Goal: Task Accomplishment & Management: Complete application form

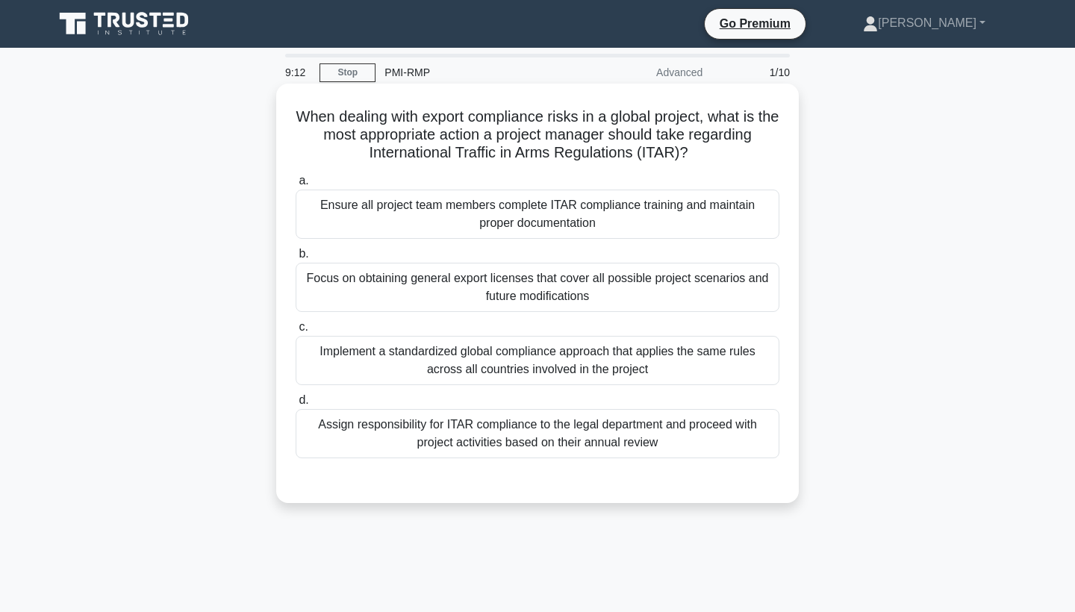
click at [585, 217] on div "Ensure all project team members complete ITAR compliance training and maintain …" at bounding box center [538, 214] width 484 height 49
click at [296, 186] on input "a. Ensure all project team members complete ITAR compliance training and mainta…" at bounding box center [296, 181] width 0 height 10
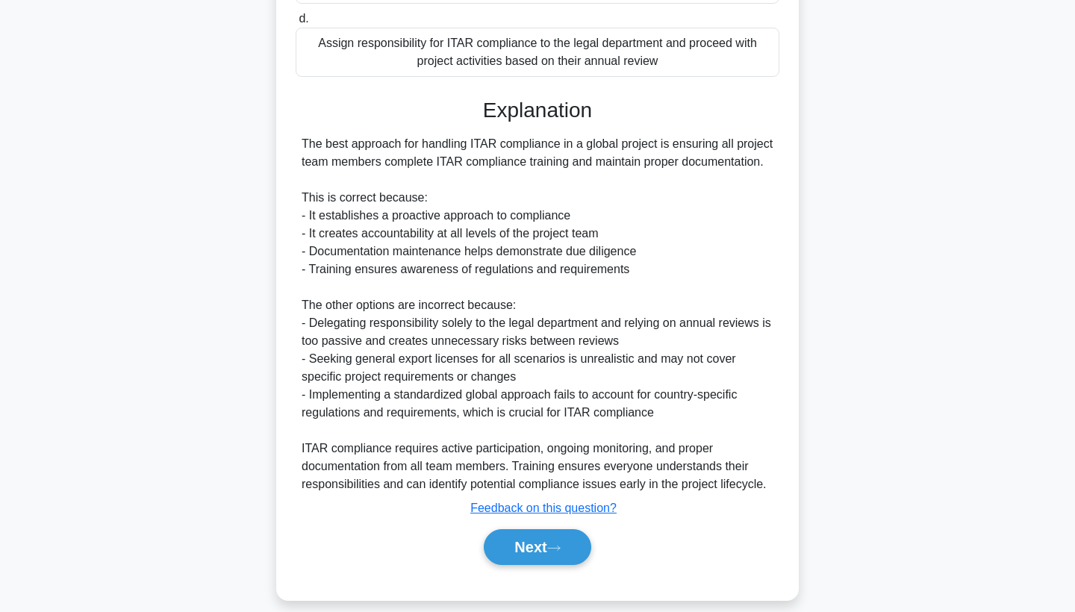
scroll to position [384, 0]
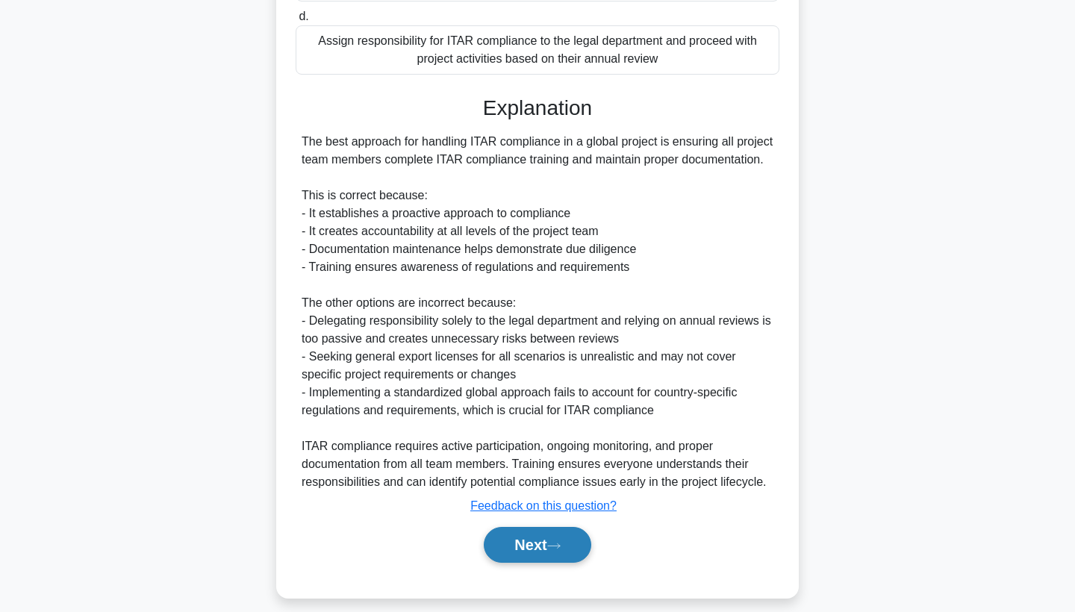
click at [516, 534] on button "Next" at bounding box center [537, 545] width 107 height 36
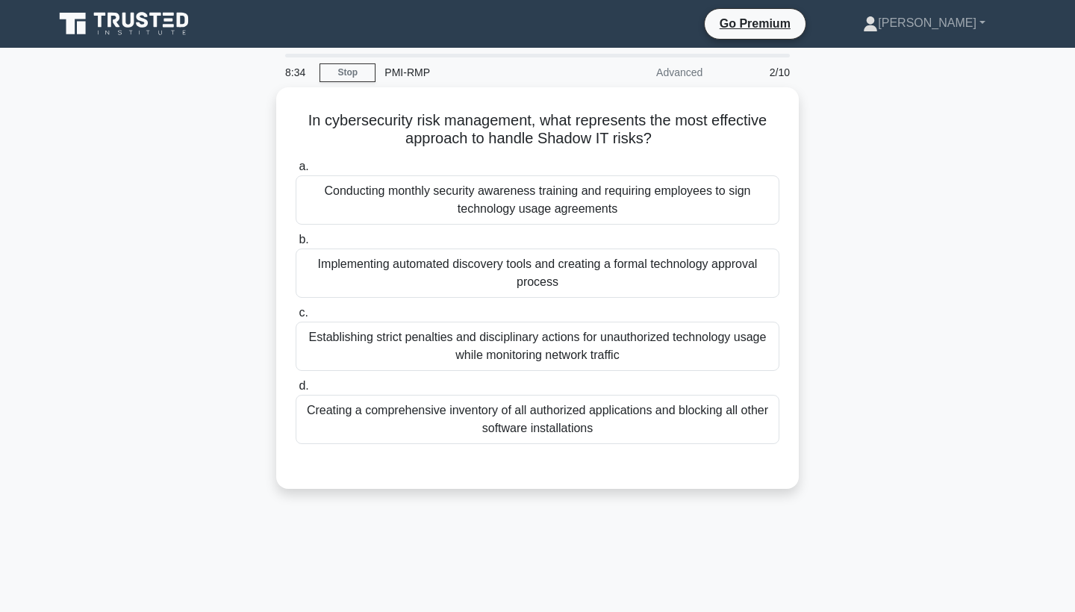
scroll to position [0, 0]
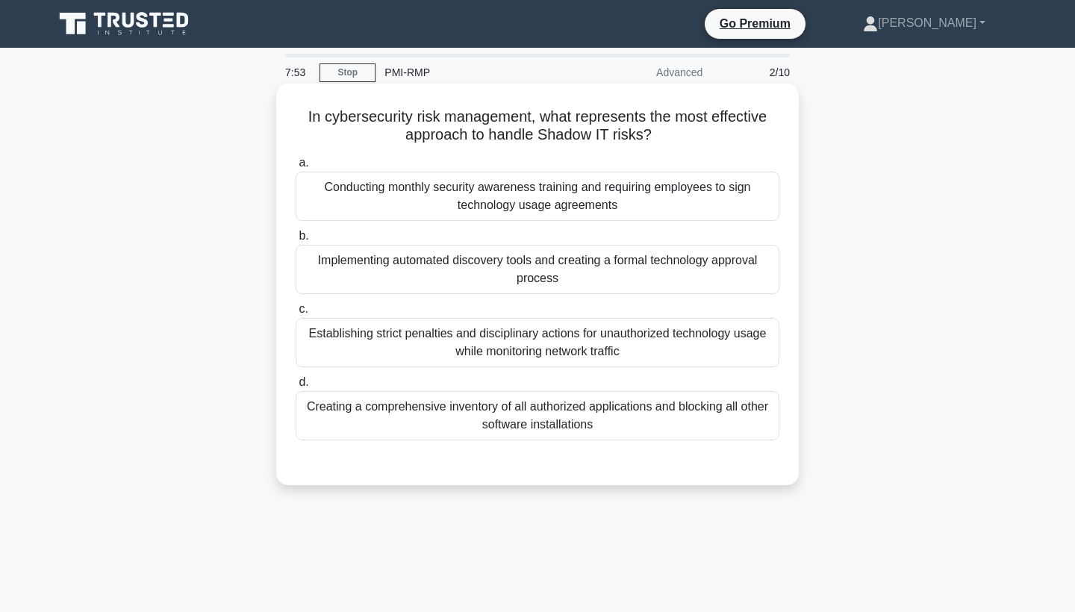
click at [529, 417] on div "Creating a comprehensive inventory of all authorized applications and blocking …" at bounding box center [538, 415] width 484 height 49
click at [296, 387] on input "d. Creating a comprehensive inventory of all authorized applications and blocki…" at bounding box center [296, 383] width 0 height 10
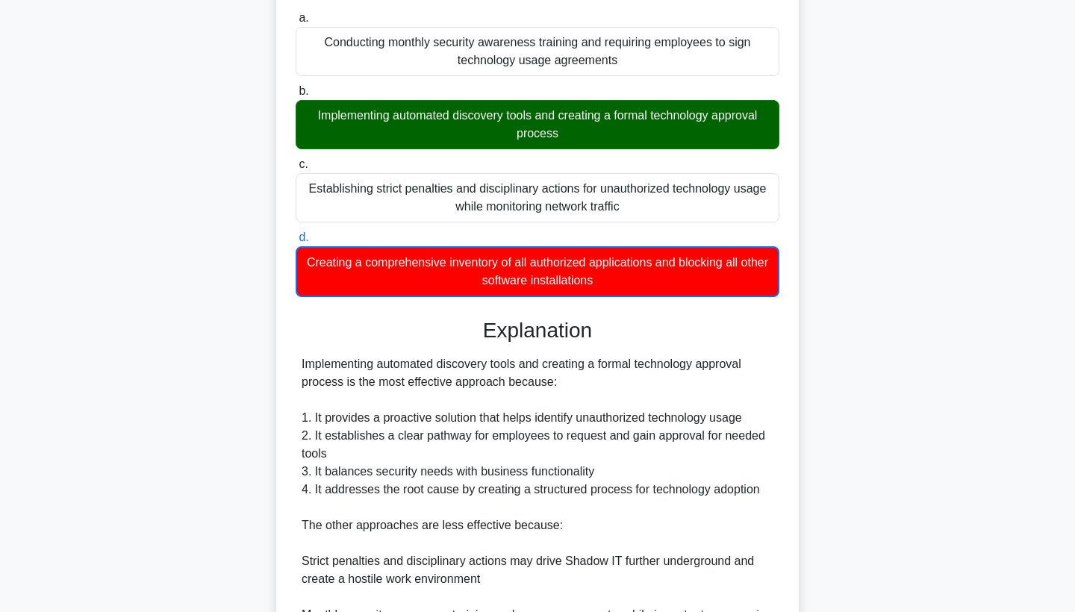
scroll to position [147, 0]
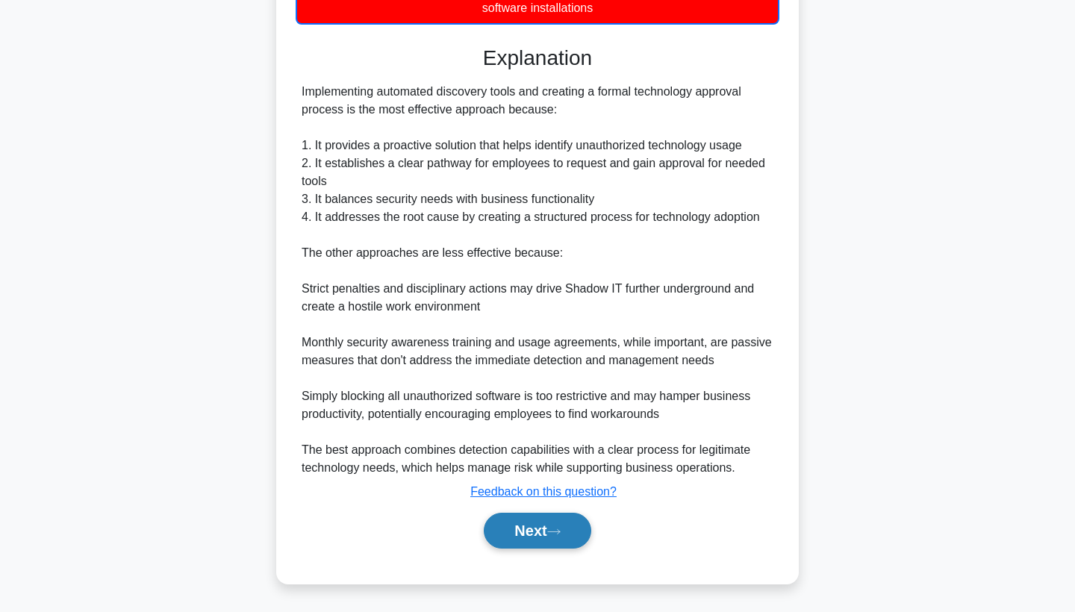
click at [526, 532] on button "Next" at bounding box center [537, 531] width 107 height 36
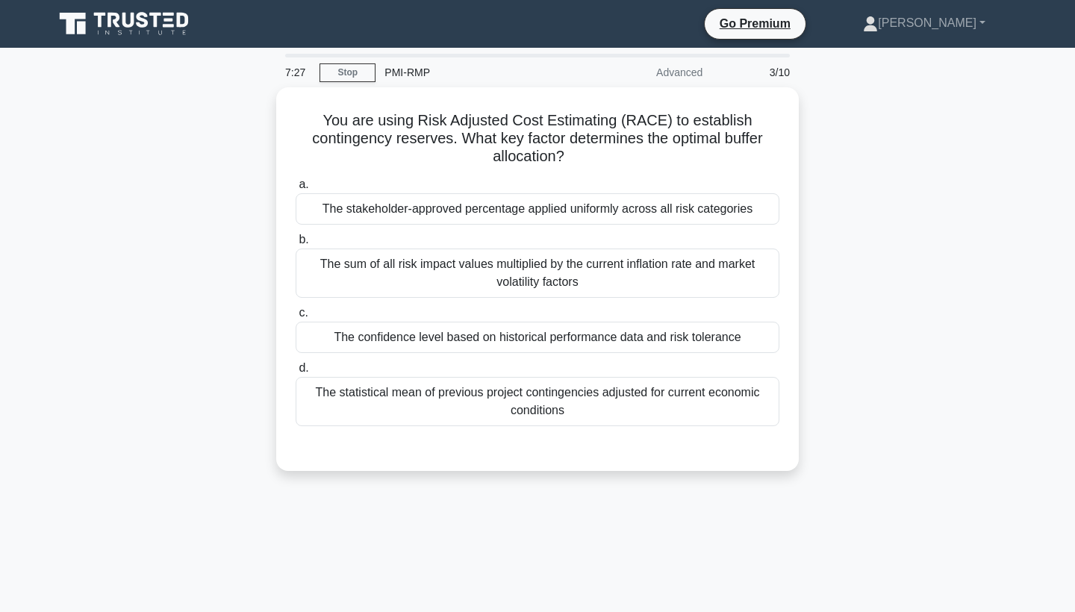
scroll to position [0, 0]
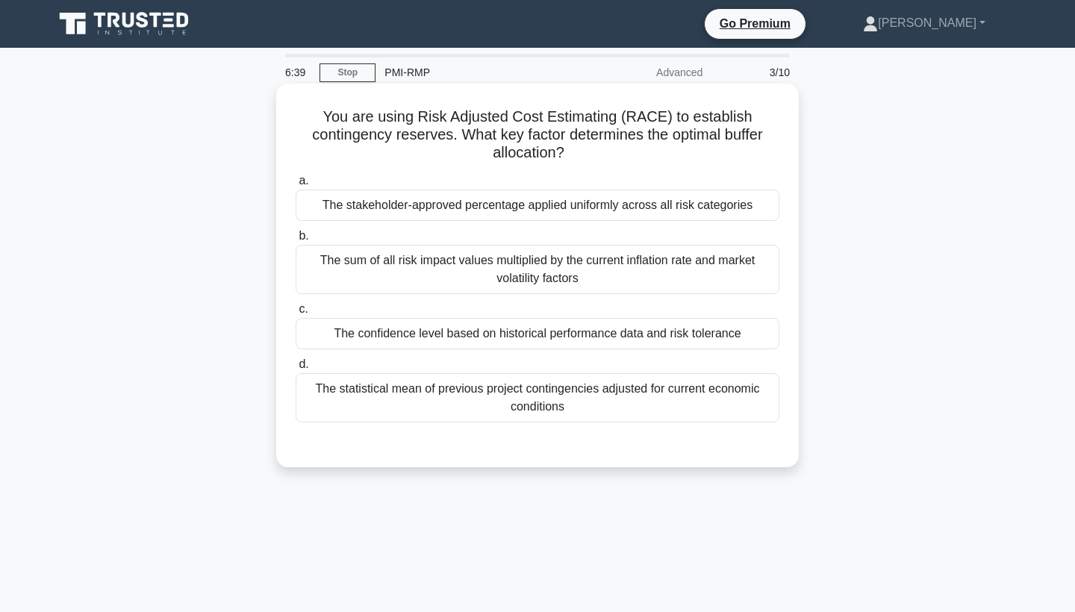
click at [551, 208] on div "The stakeholder-approved percentage applied uniformly across all risk categories" at bounding box center [538, 205] width 484 height 31
click at [296, 186] on input "a. The stakeholder-approved percentage applied uniformly across all risk catego…" at bounding box center [296, 181] width 0 height 10
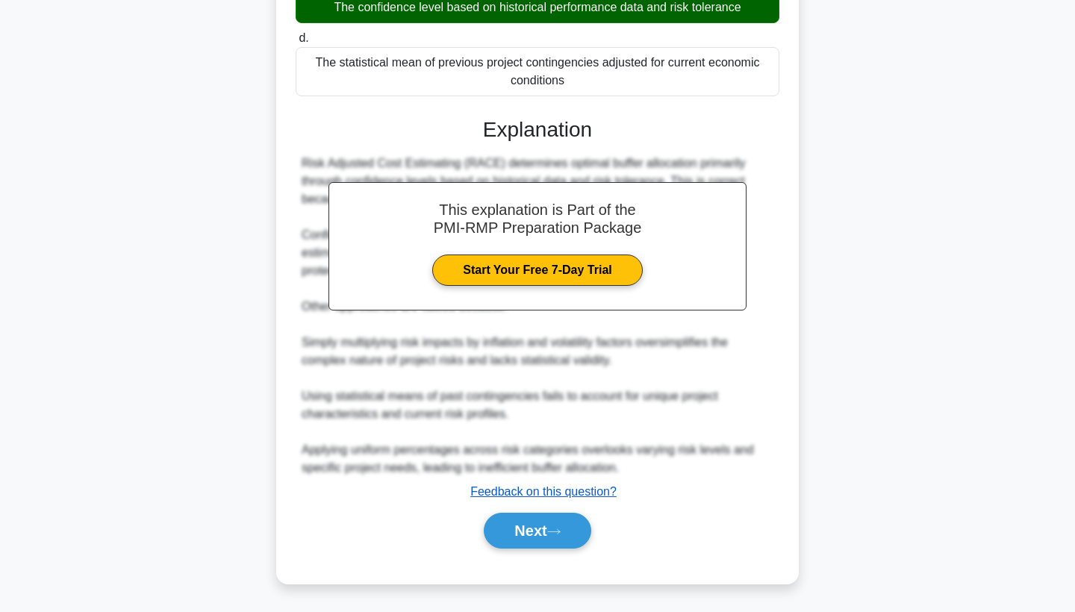
scroll to position [328, 0]
click at [529, 526] on button "Next" at bounding box center [537, 531] width 107 height 36
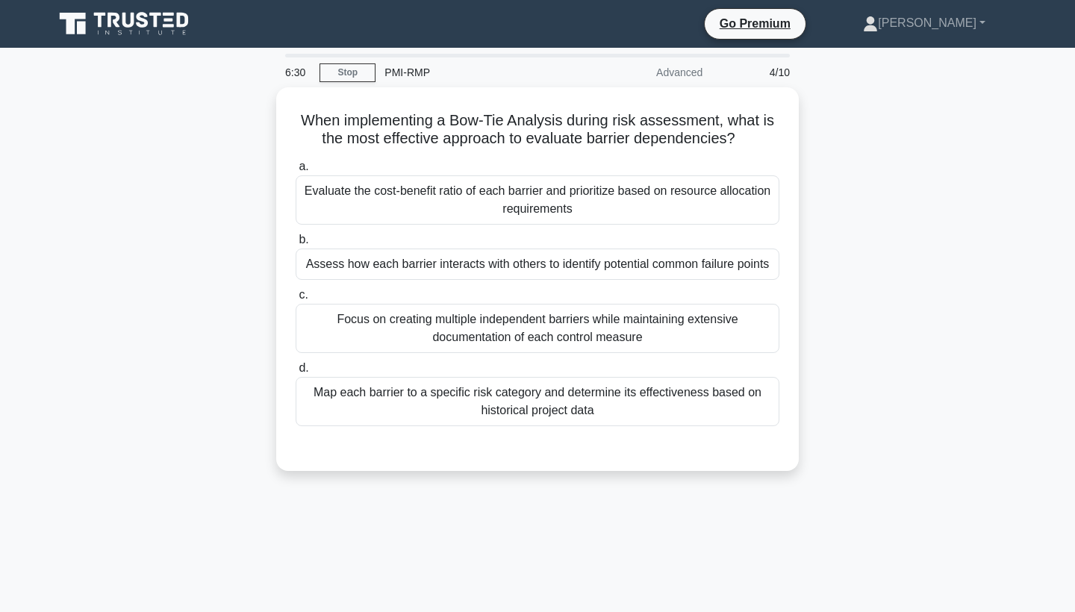
scroll to position [0, 0]
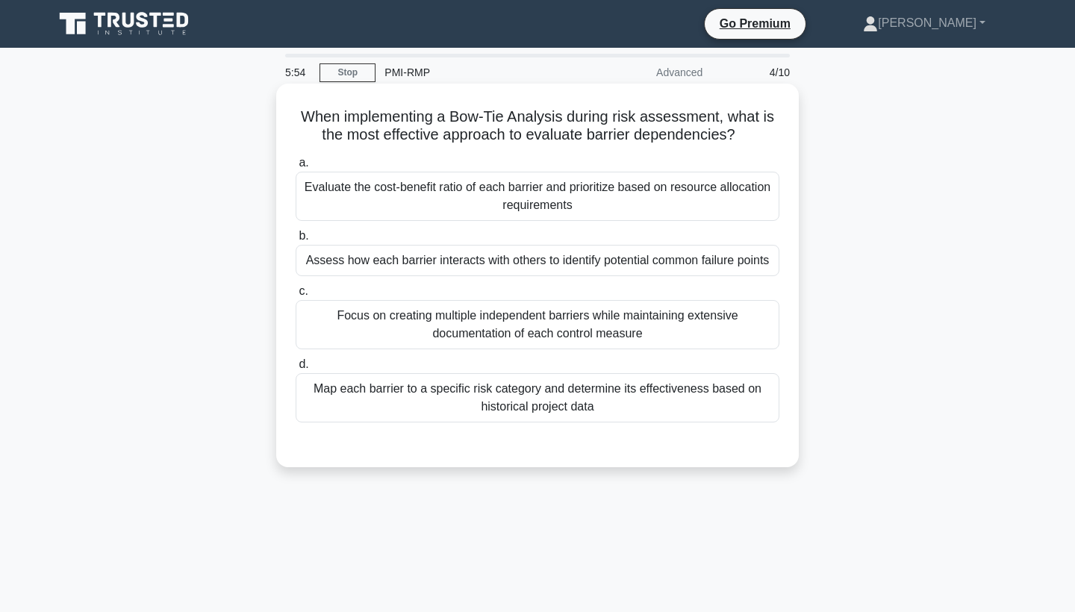
click at [564, 402] on div "Map each barrier to a specific risk category and determine its effectiveness ba…" at bounding box center [538, 397] width 484 height 49
click at [296, 370] on input "d. Map each barrier to a specific risk category and determine its effectiveness…" at bounding box center [296, 365] width 0 height 10
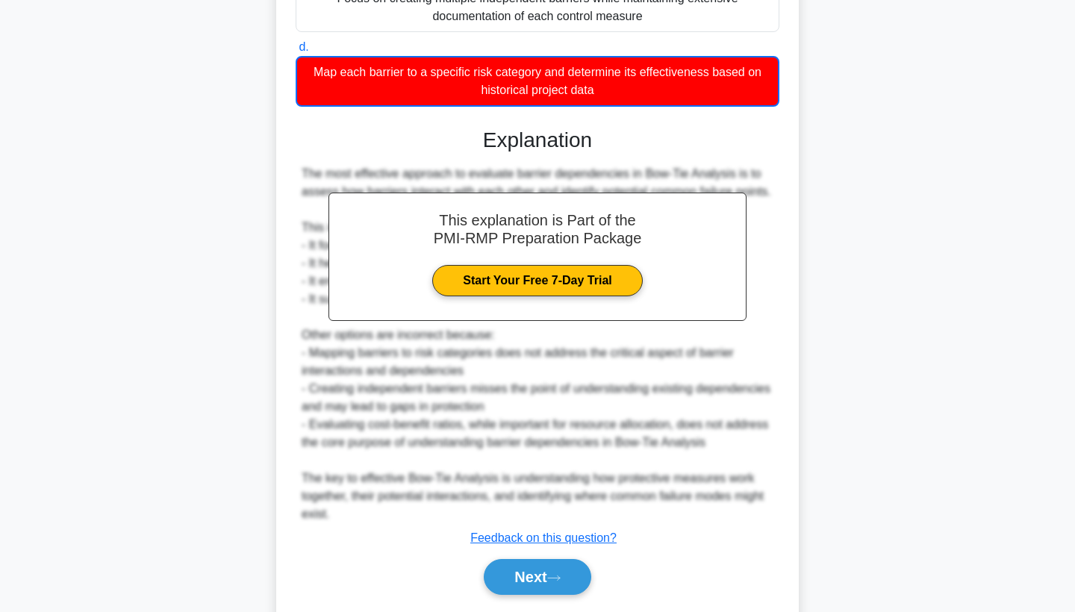
scroll to position [333, 0]
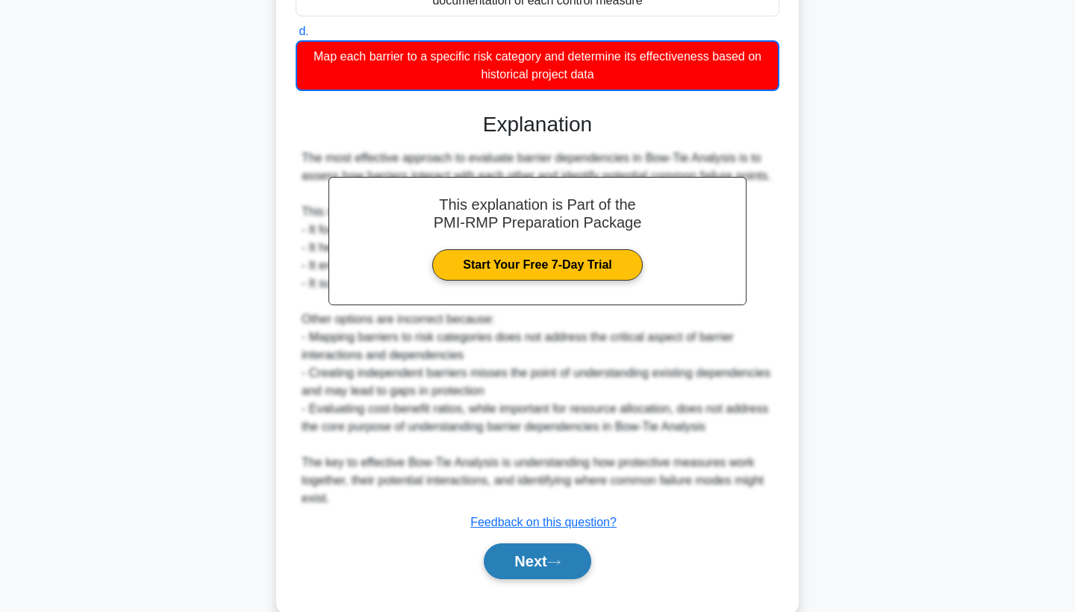
click at [528, 571] on button "Next" at bounding box center [537, 561] width 107 height 36
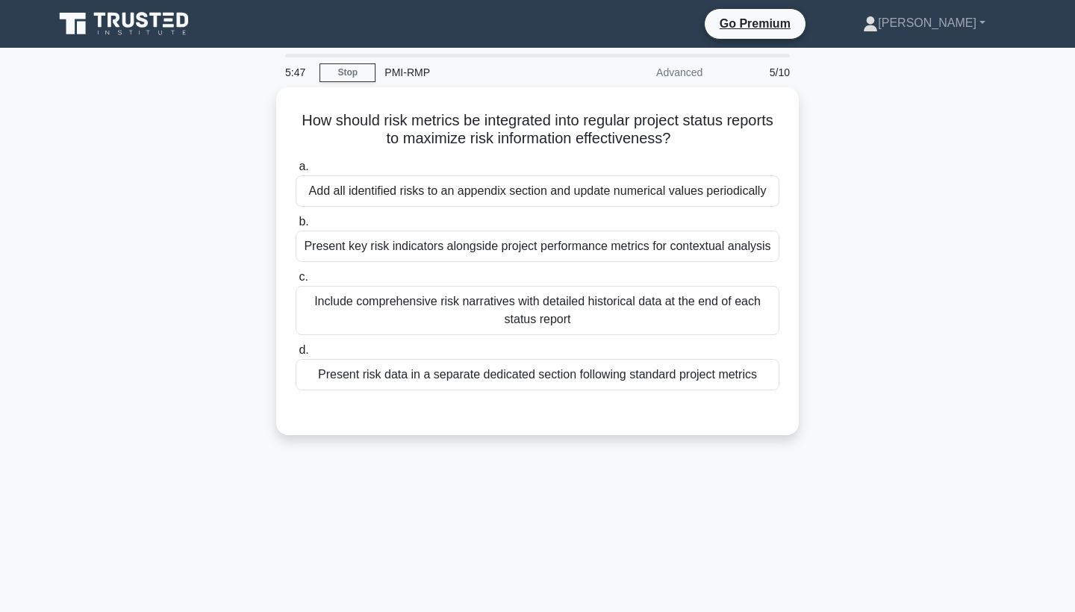
scroll to position [0, 0]
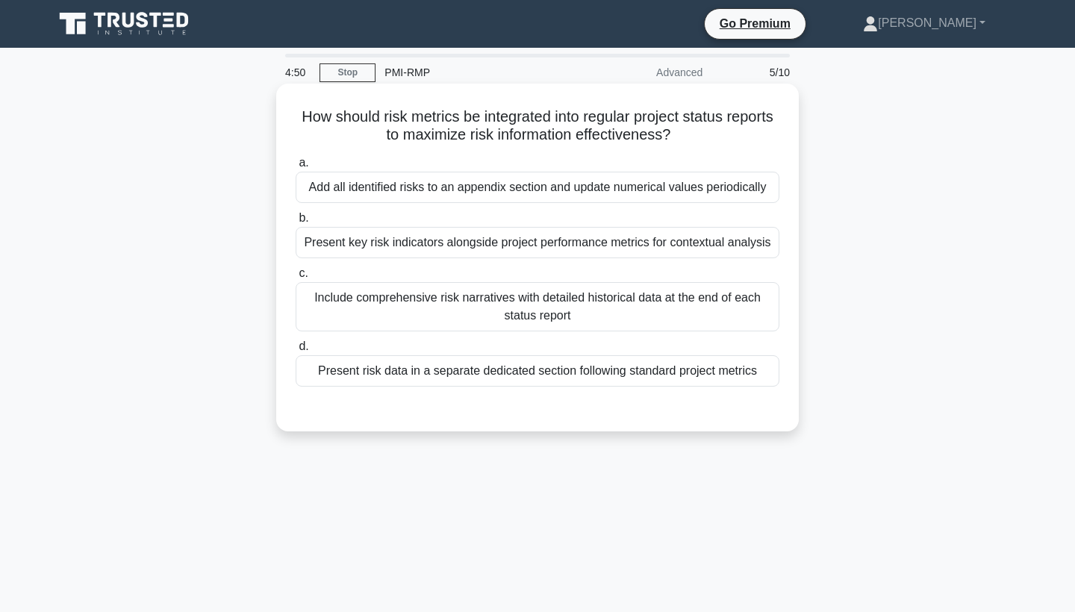
click at [546, 242] on div "Present key risk indicators alongside project performance metrics for contextua…" at bounding box center [538, 242] width 484 height 31
click at [296, 223] on input "b. Present key risk indicators alongside project performance metrics for contex…" at bounding box center [296, 218] width 0 height 10
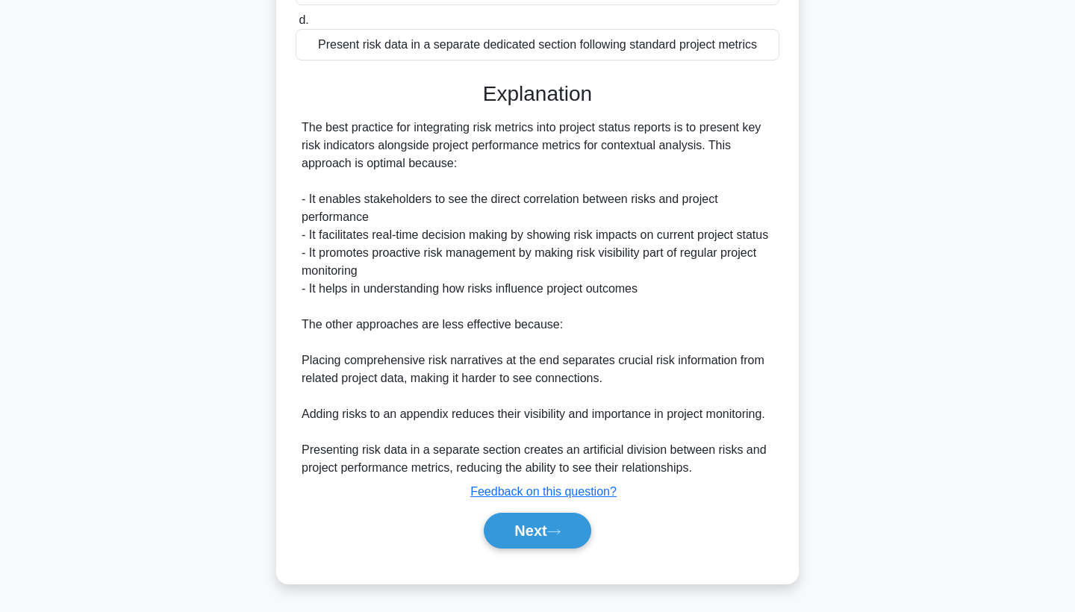
scroll to position [344, 0]
click at [534, 531] on button "Next" at bounding box center [537, 531] width 107 height 36
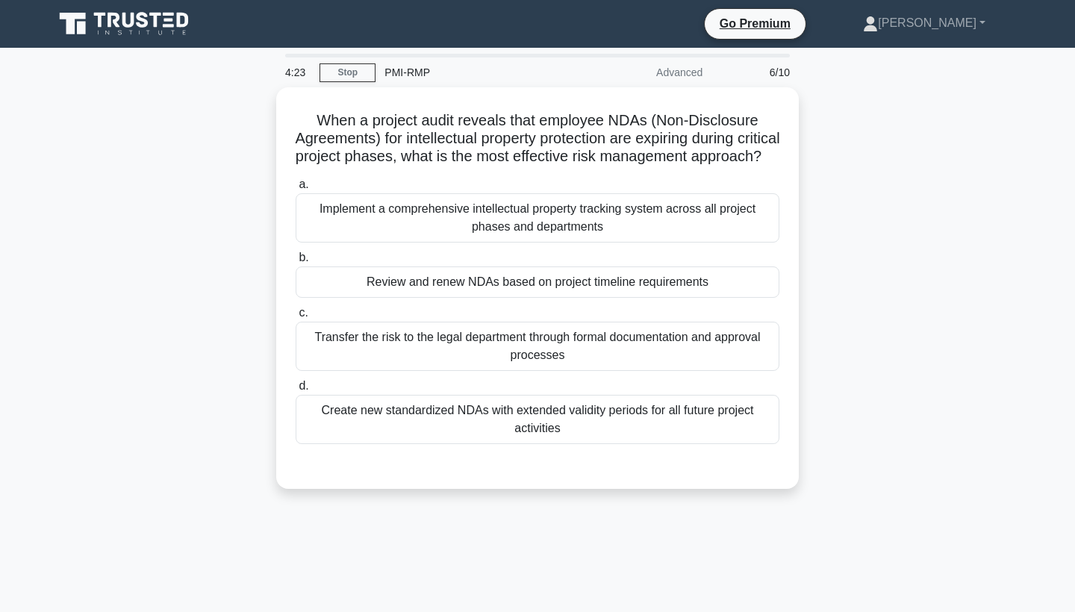
scroll to position [0, 0]
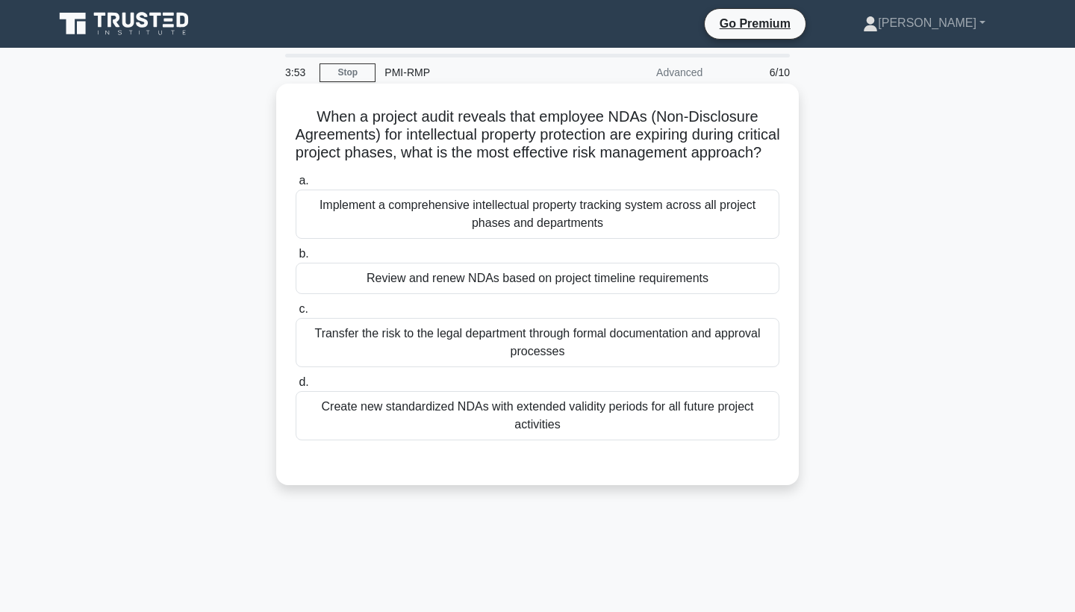
click at [632, 294] on div "Review and renew NDAs based on project timeline requirements" at bounding box center [538, 278] width 484 height 31
click at [296, 259] on input "b. Review and renew NDAs based on project timeline requirements" at bounding box center [296, 254] width 0 height 10
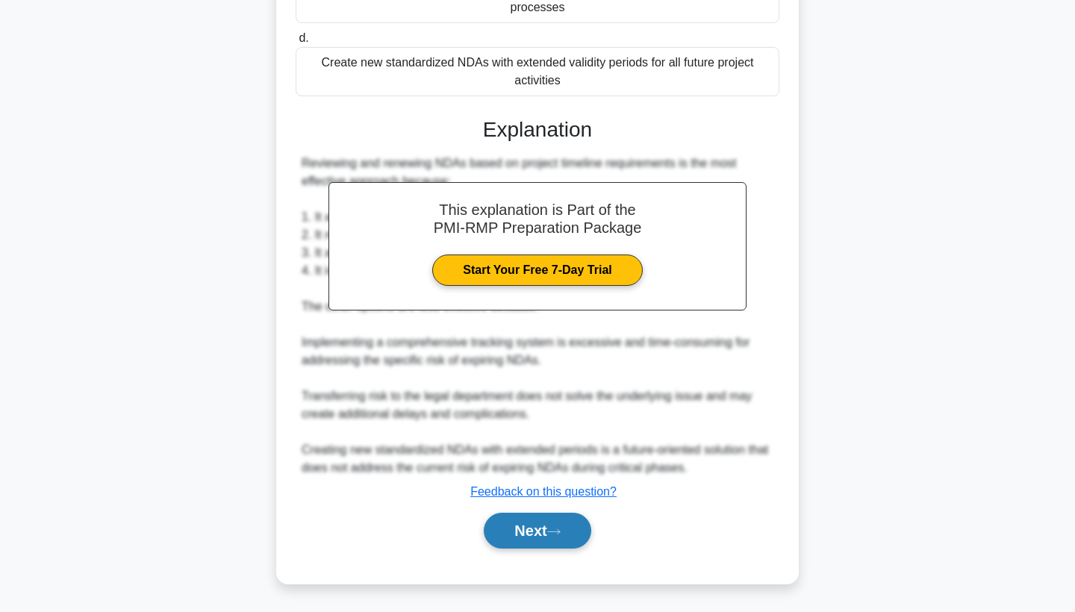
click at [534, 520] on button "Next" at bounding box center [537, 531] width 107 height 36
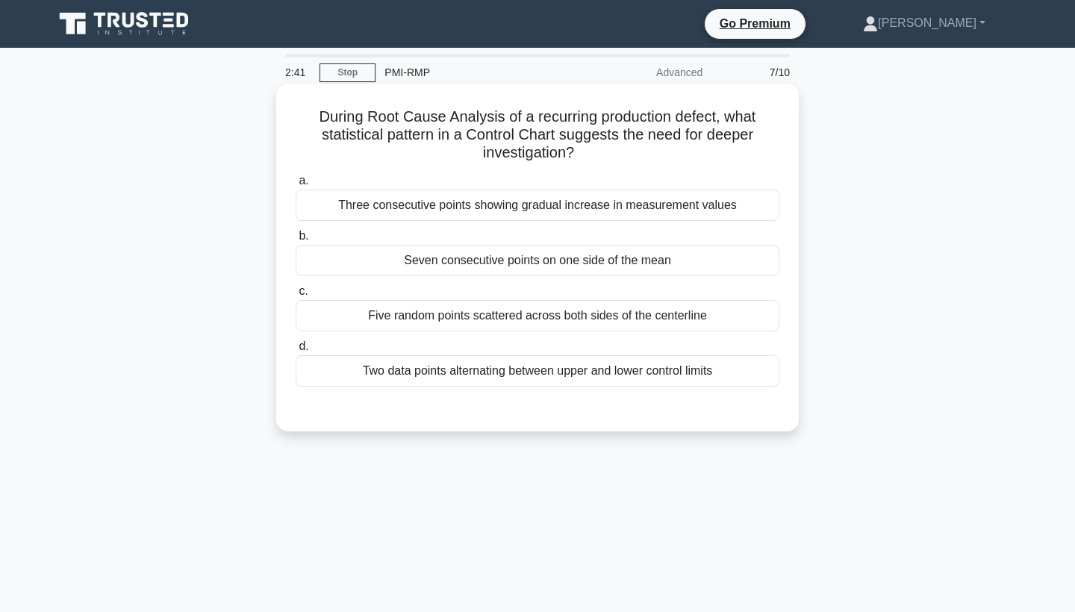
click at [625, 202] on div "Three consecutive points showing gradual increase in measurement values" at bounding box center [538, 205] width 484 height 31
click at [296, 186] on input "a. Three consecutive points showing gradual increase in measurement values" at bounding box center [296, 181] width 0 height 10
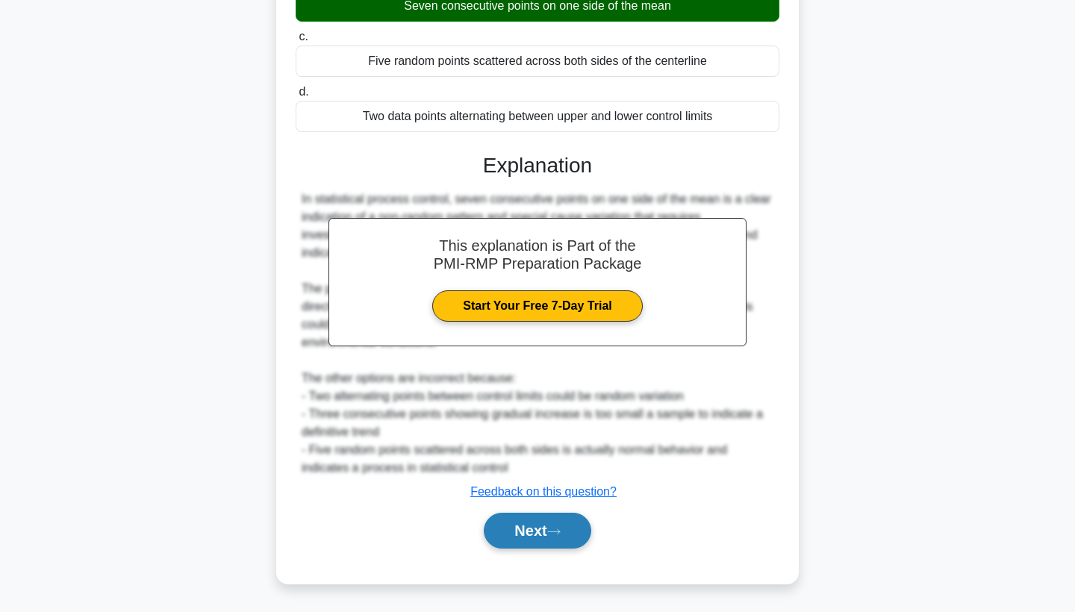
click at [530, 532] on button "Next" at bounding box center [537, 531] width 107 height 36
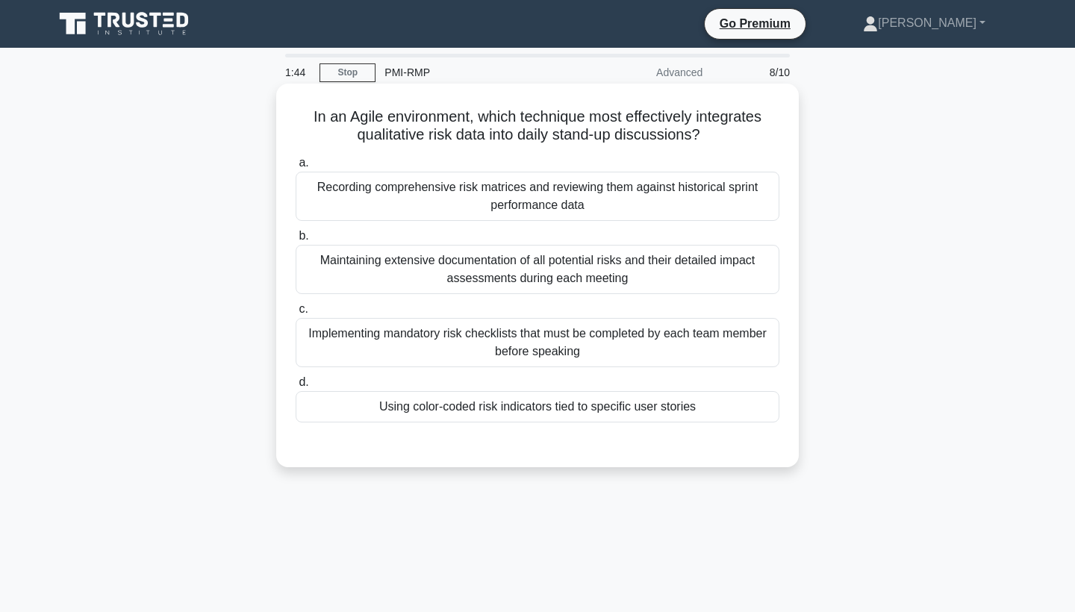
click at [508, 405] on div "Using color-coded risk indicators tied to specific user stories" at bounding box center [538, 406] width 484 height 31
click at [296, 387] on input "d. Using color-coded risk indicators tied to specific user stories" at bounding box center [296, 383] width 0 height 10
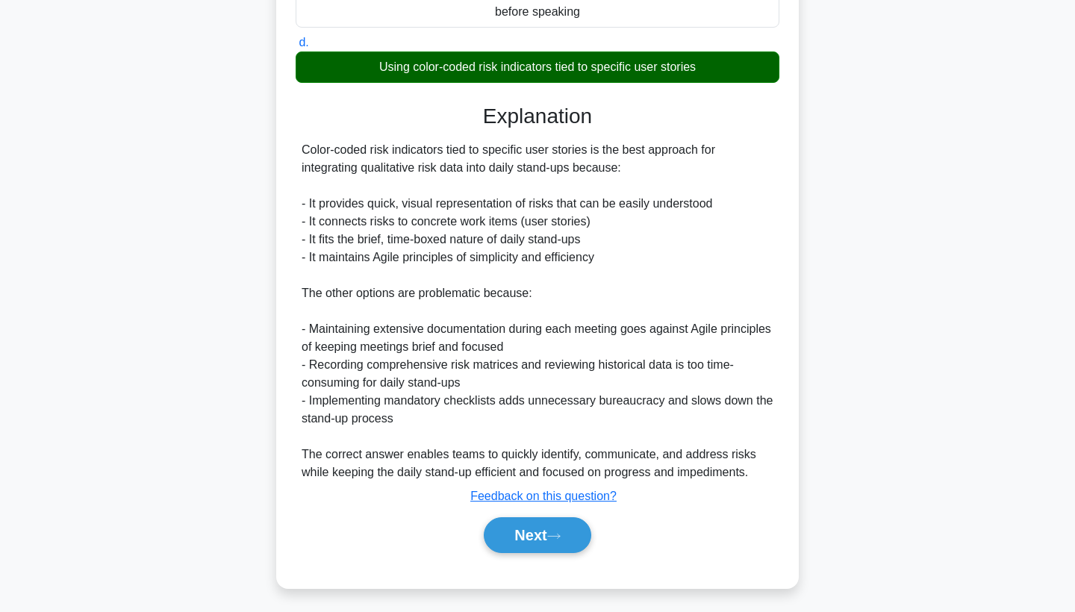
scroll to position [342, 0]
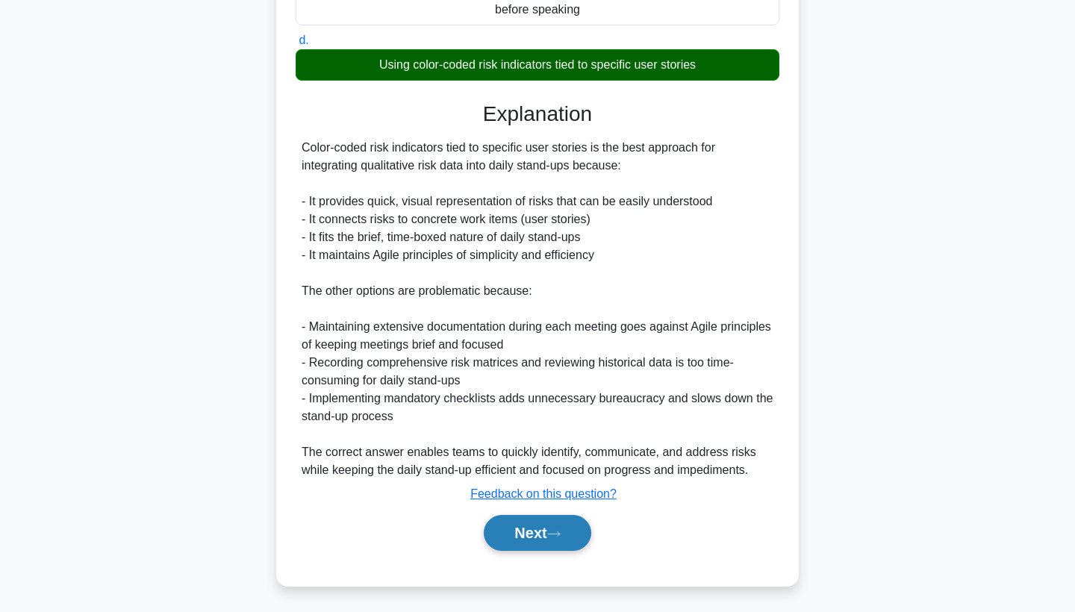
click at [532, 535] on button "Next" at bounding box center [537, 533] width 107 height 36
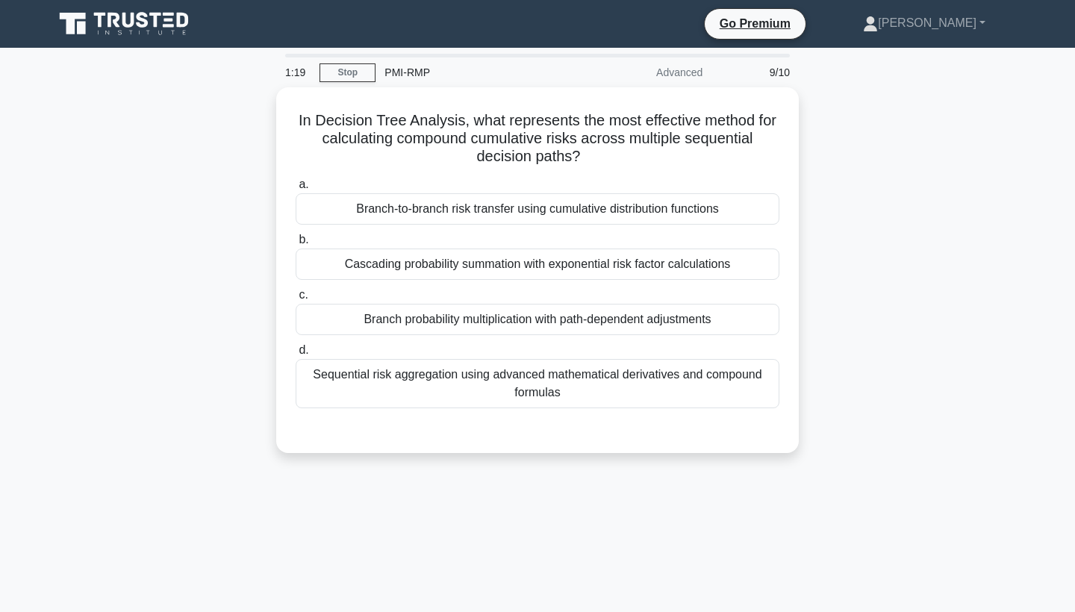
scroll to position [0, 0]
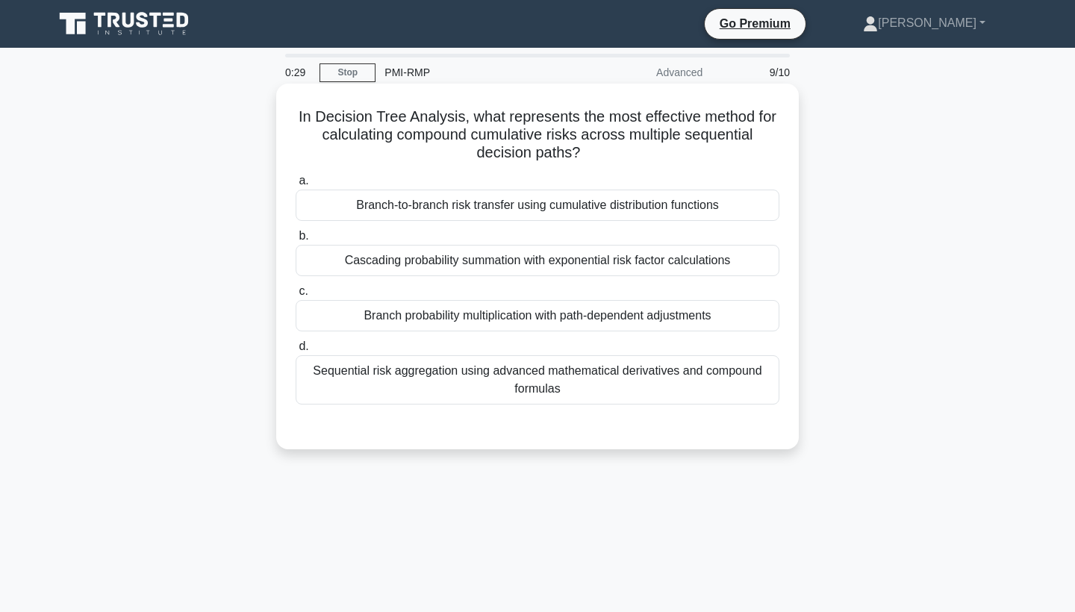
click at [630, 205] on div "Branch-to-branch risk transfer using cumulative distribution functions" at bounding box center [538, 205] width 484 height 31
click at [296, 186] on input "a. Branch-to-branch risk transfer using cumulative distribution functions" at bounding box center [296, 181] width 0 height 10
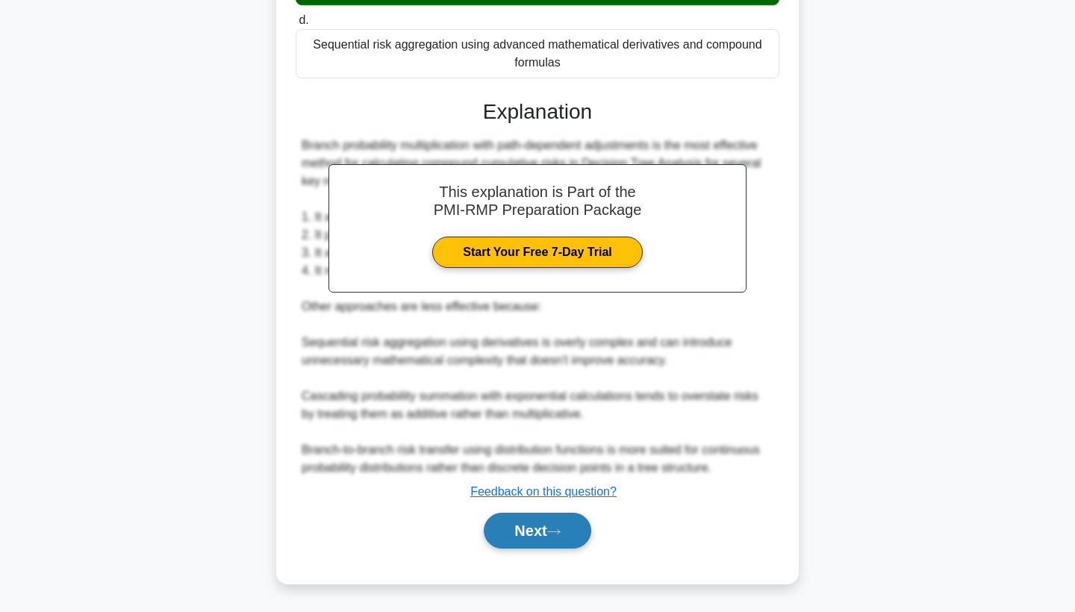
click at [526, 537] on button "Next" at bounding box center [537, 531] width 107 height 36
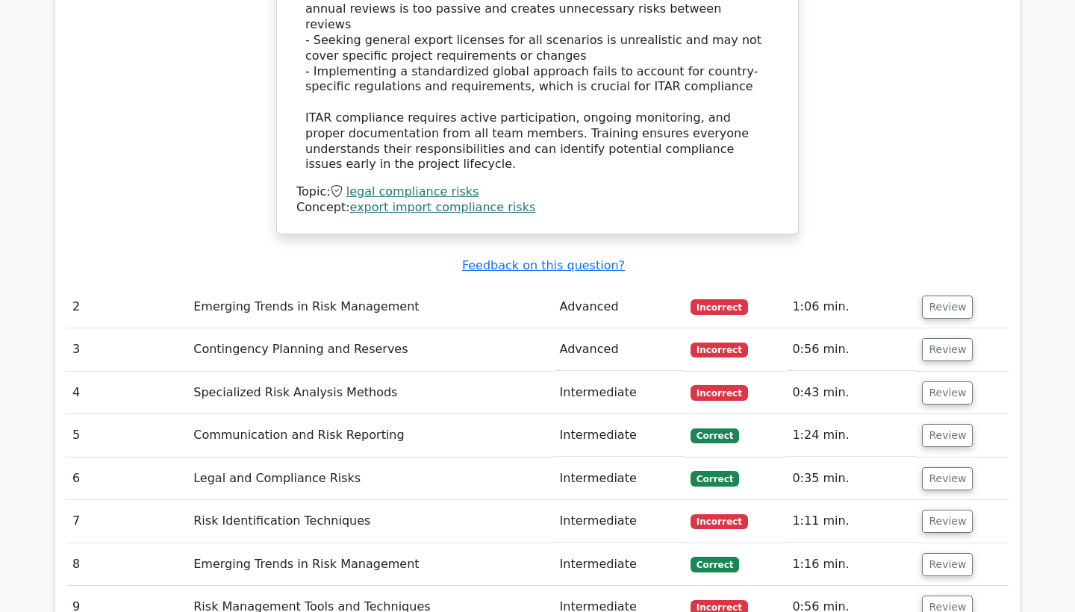
scroll to position [1960, 0]
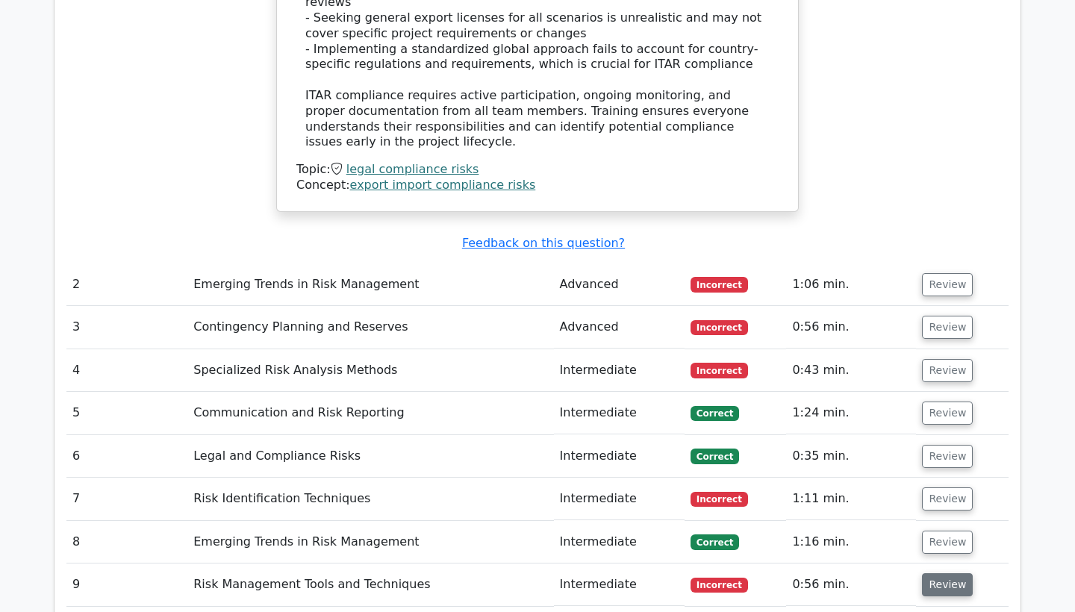
click at [932, 573] on button "Review" at bounding box center [947, 584] width 51 height 23
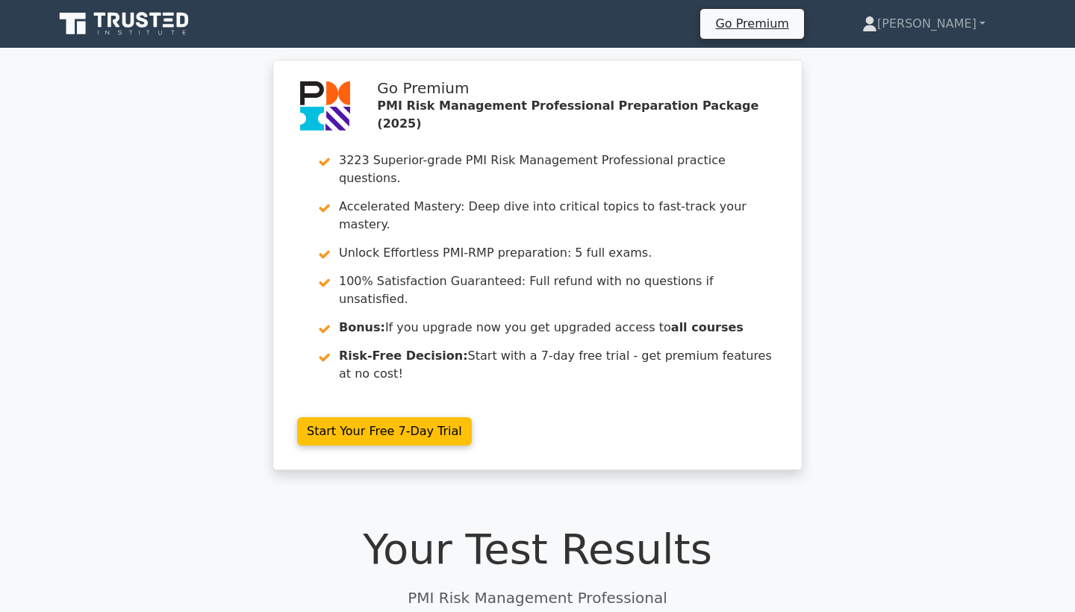
scroll to position [0, 0]
